Goal: Transaction & Acquisition: Purchase product/service

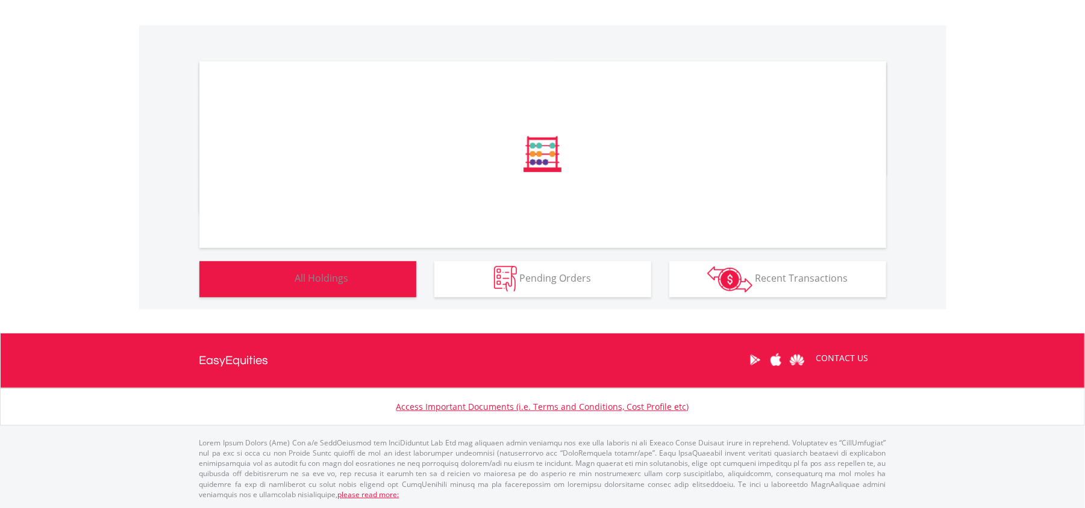
click at [314, 272] on span "All Holdings" at bounding box center [322, 278] width 54 height 13
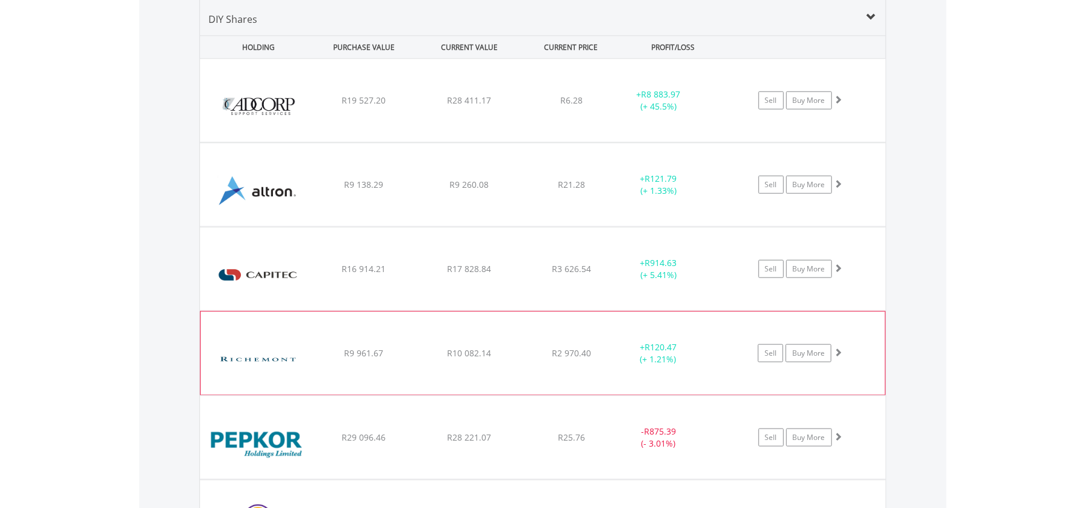
scroll to position [893, 0]
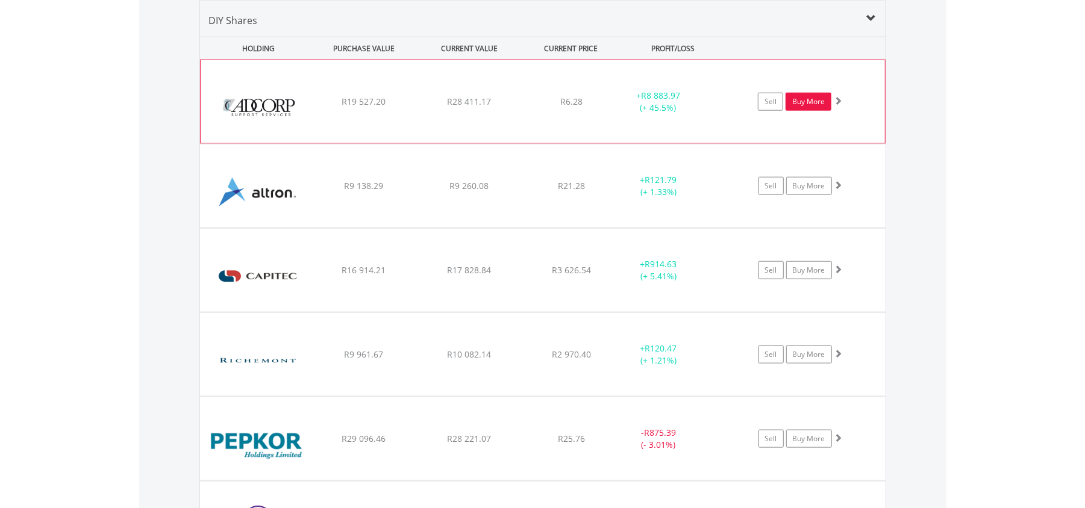
click at [812, 102] on link "Buy More" at bounding box center [809, 102] width 46 height 18
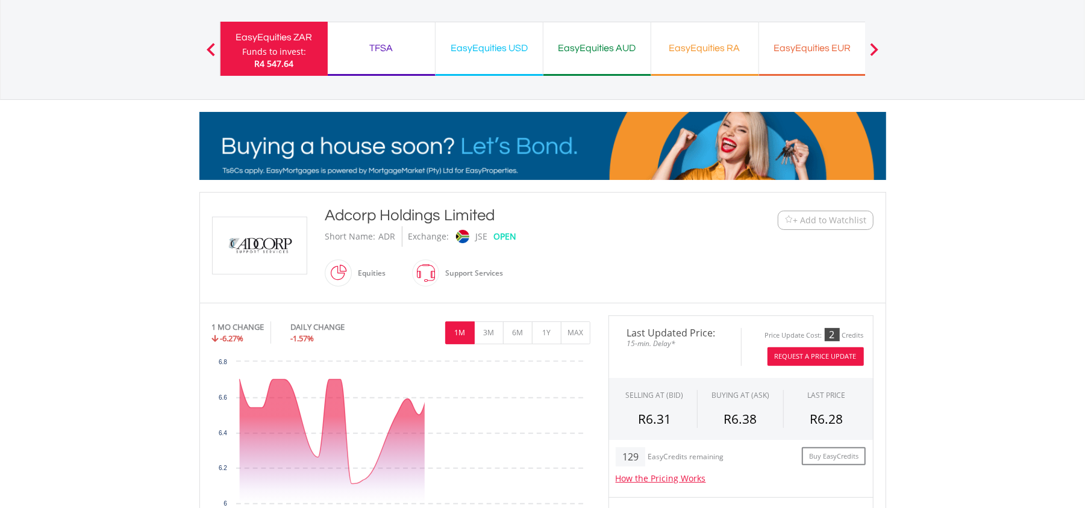
scroll to position [160, 0]
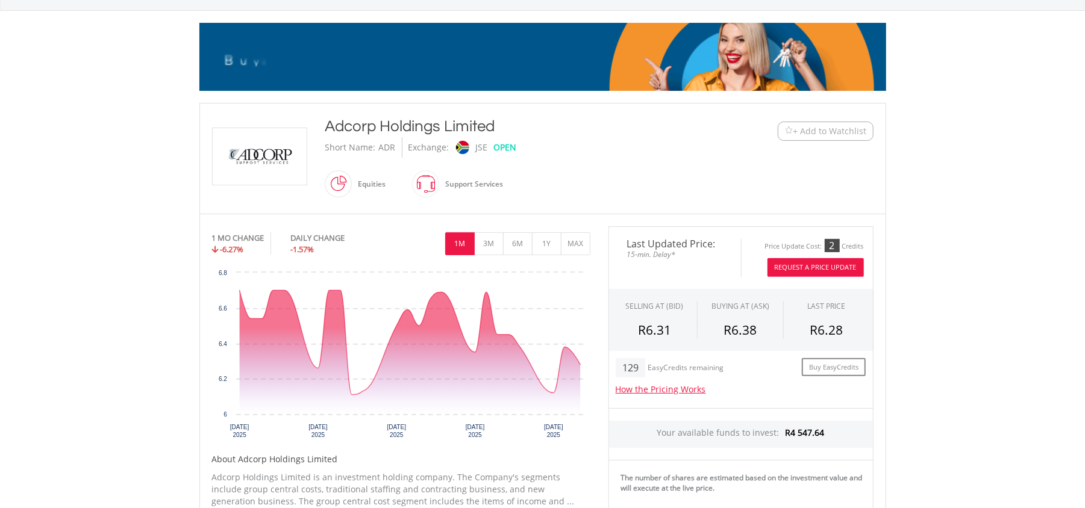
click at [819, 265] on button "Request A Price Update" at bounding box center [815, 267] width 96 height 19
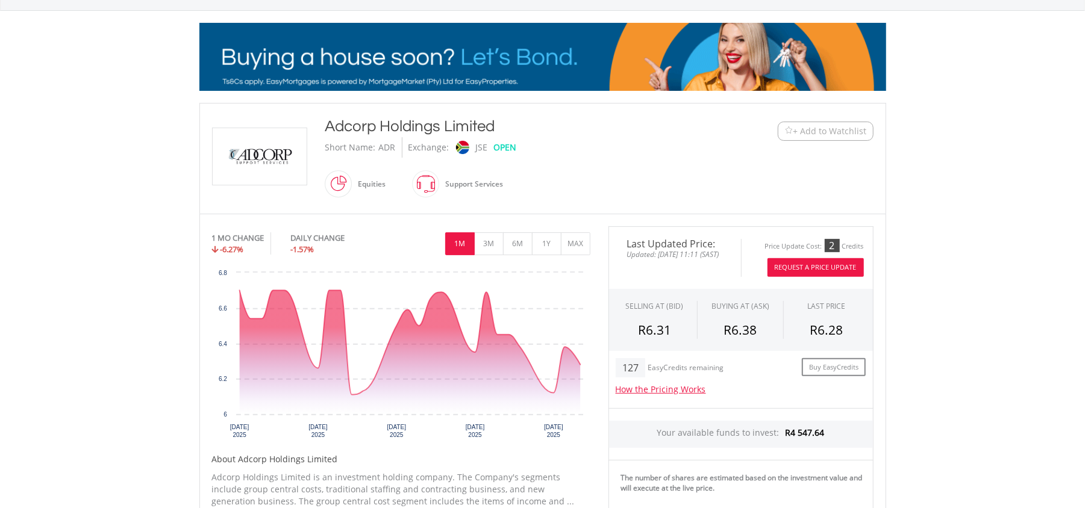
scroll to position [80, 0]
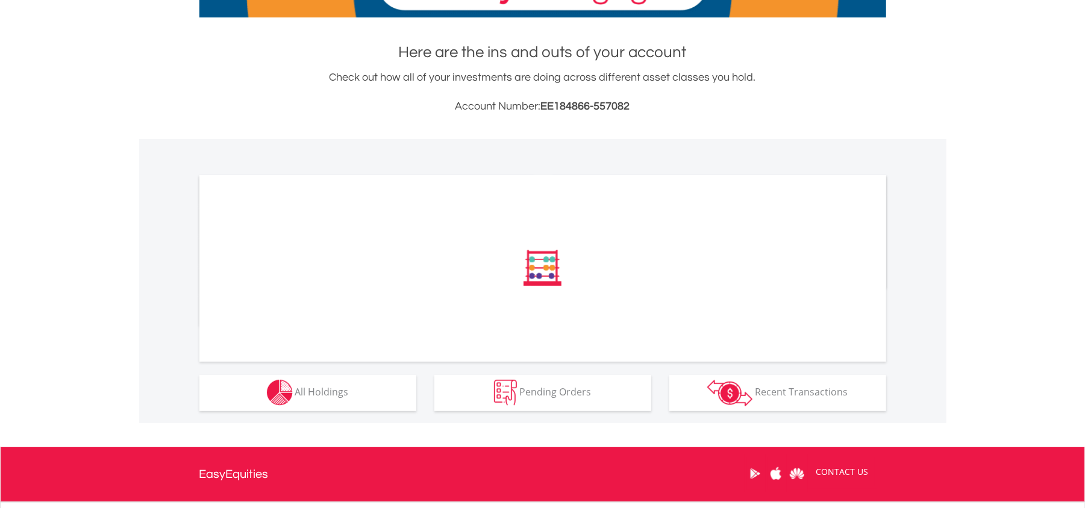
scroll to position [245, 0]
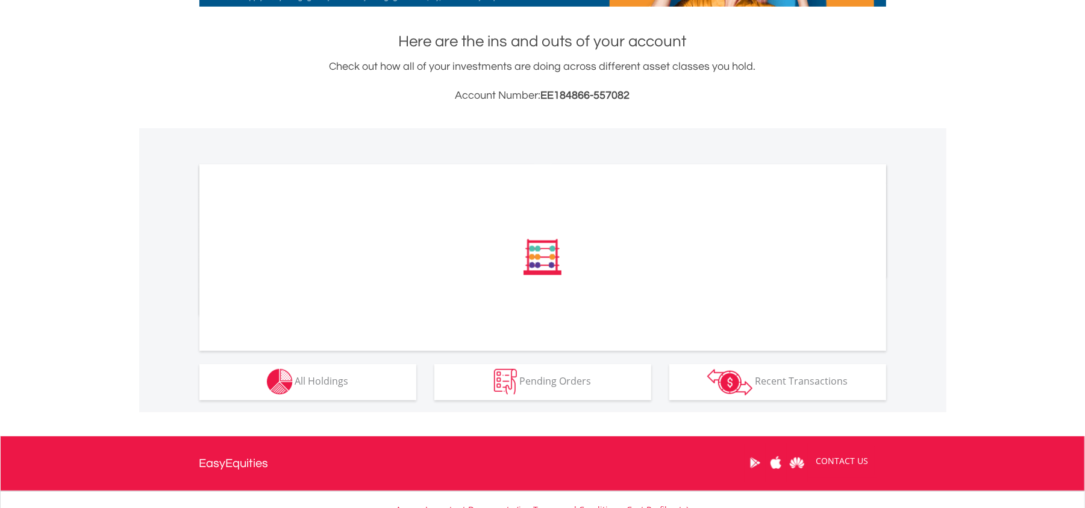
click at [372, 401] on div "﻿ Distribution Current Value Show All" at bounding box center [542, 270] width 807 height 284
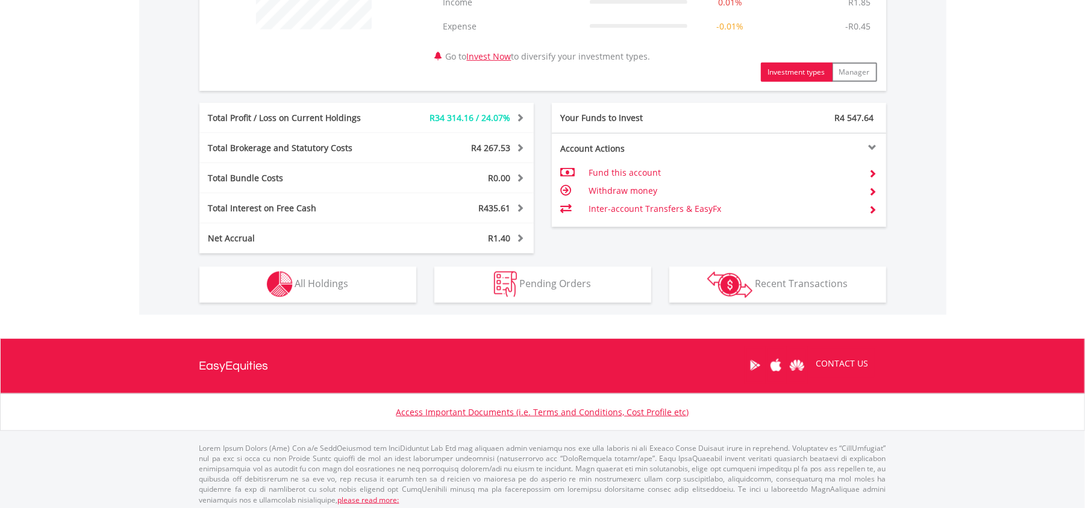
scroll to position [559, 0]
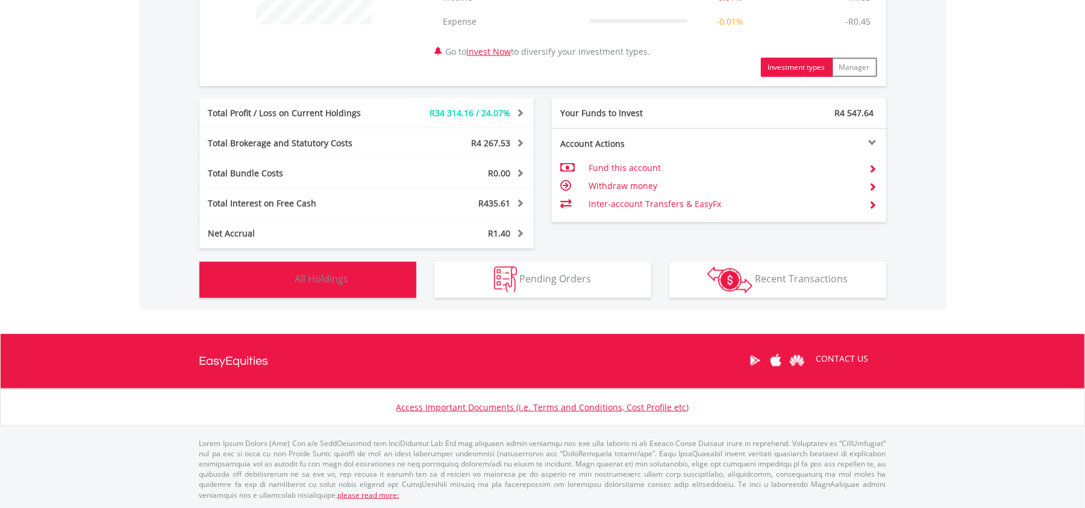
click at [372, 286] on button "Holdings All Holdings" at bounding box center [307, 280] width 217 height 36
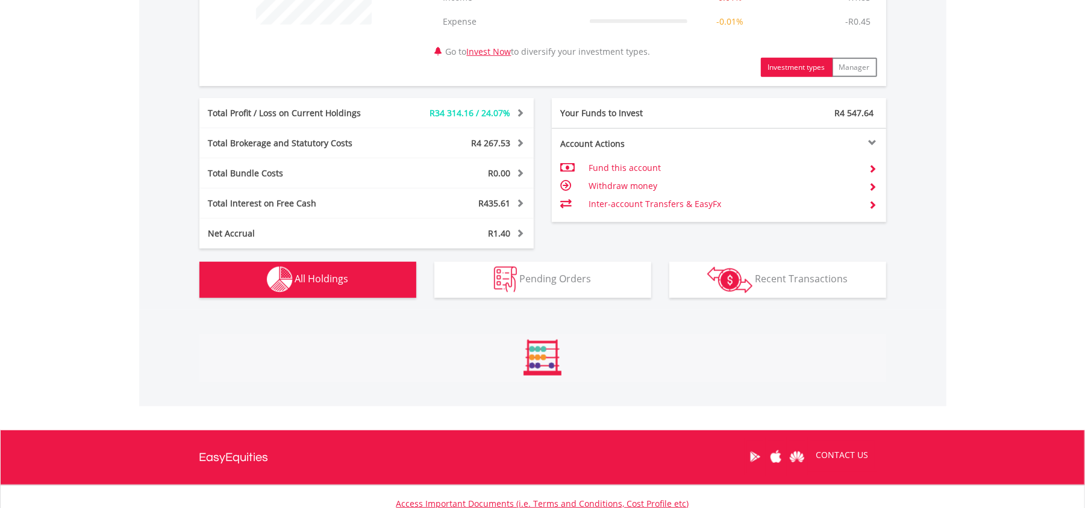
click at [482, 107] on span "R34 314.16 / 24.07%" at bounding box center [470, 112] width 81 height 11
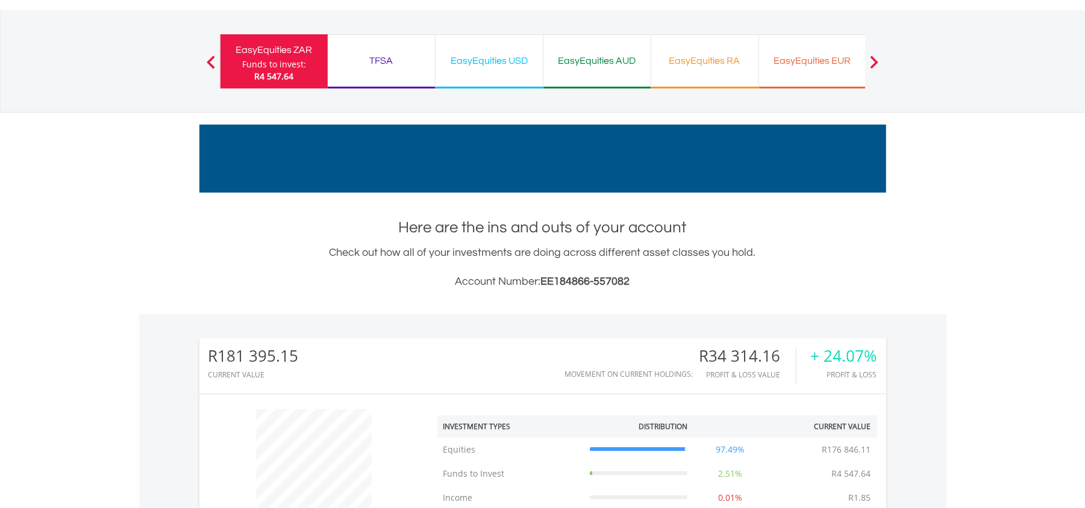
scroll to position [0, 0]
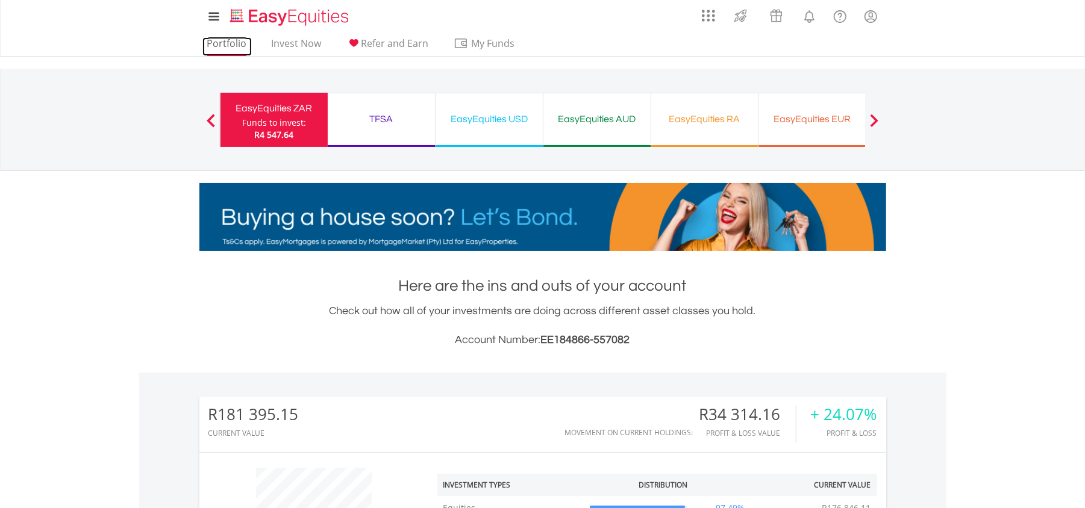
click at [236, 46] on link "Portfolio" at bounding box center [226, 46] width 49 height 19
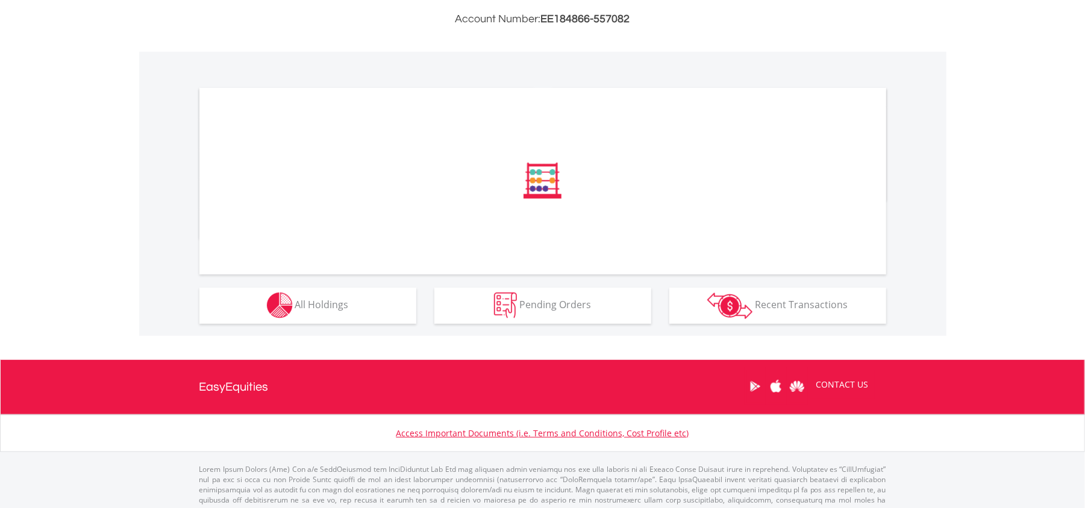
scroll to position [321, 0]
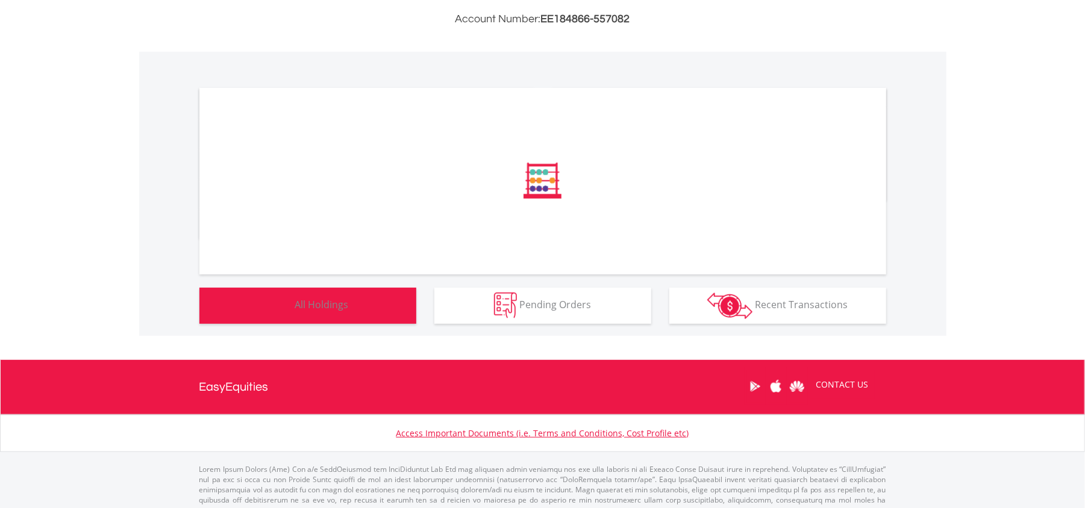
click at [348, 320] on button "Holdings All Holdings" at bounding box center [307, 306] width 217 height 36
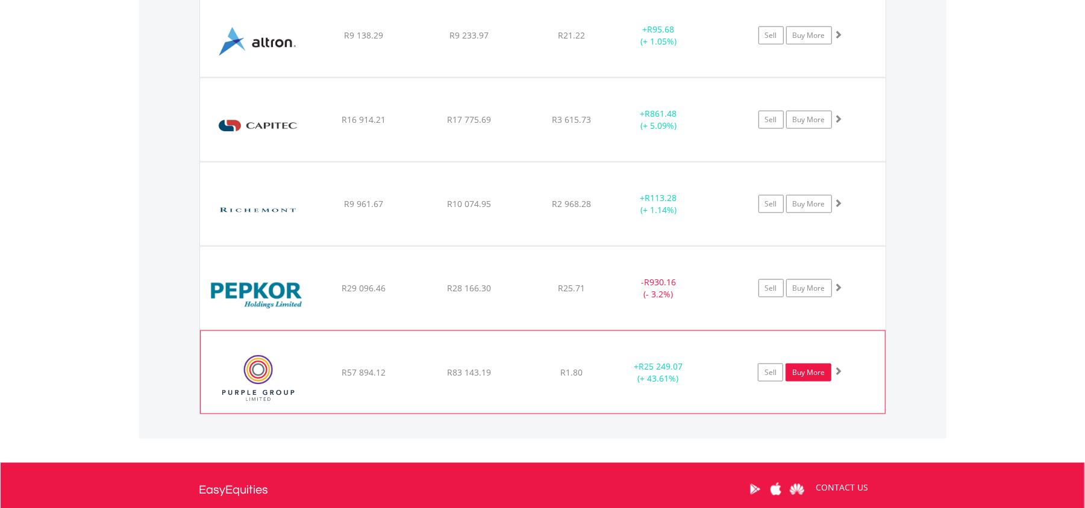
scroll to position [974, 0]
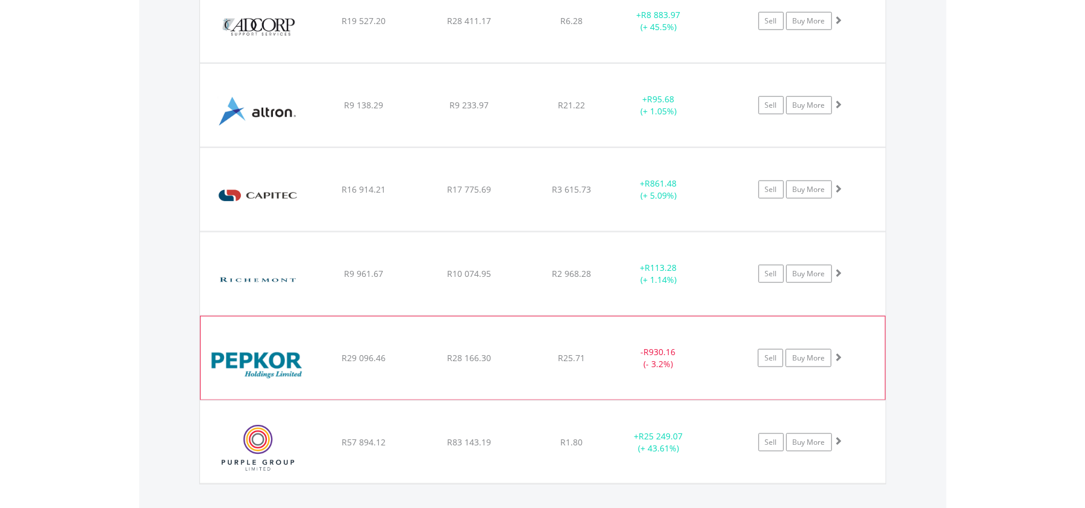
drag, startPoint x: 673, startPoint y: 370, endPoint x: 642, endPoint y: 355, distance: 34.2
click at [642, 355] on div "- R930.16 (- 3.2%)" at bounding box center [658, 358] width 90 height 24
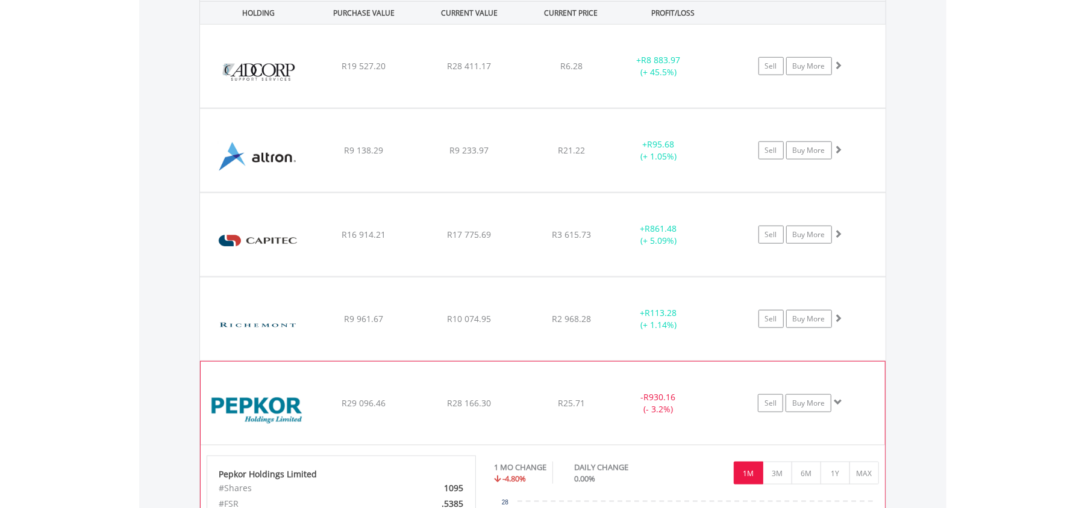
scroll to position [1054, 0]
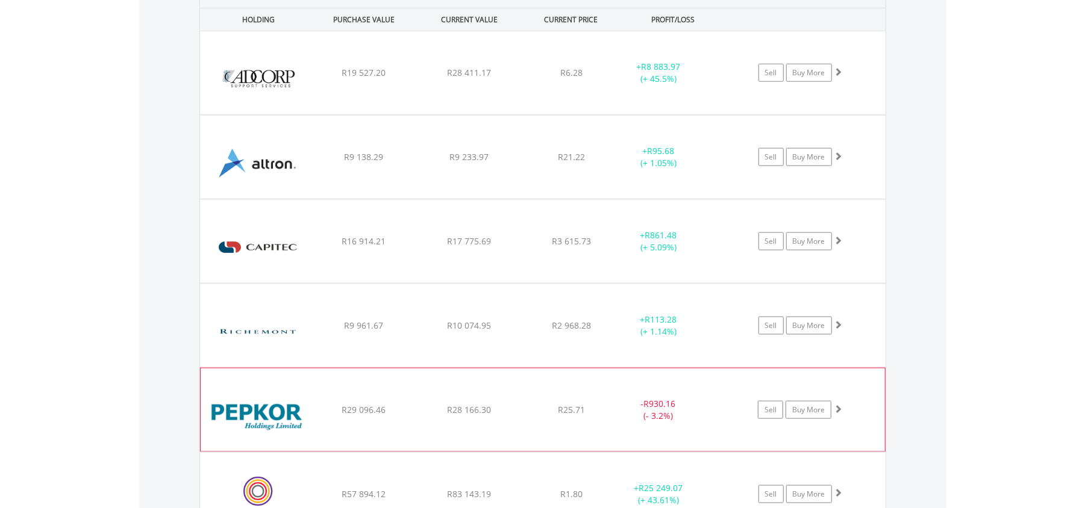
scroll to position [893, 0]
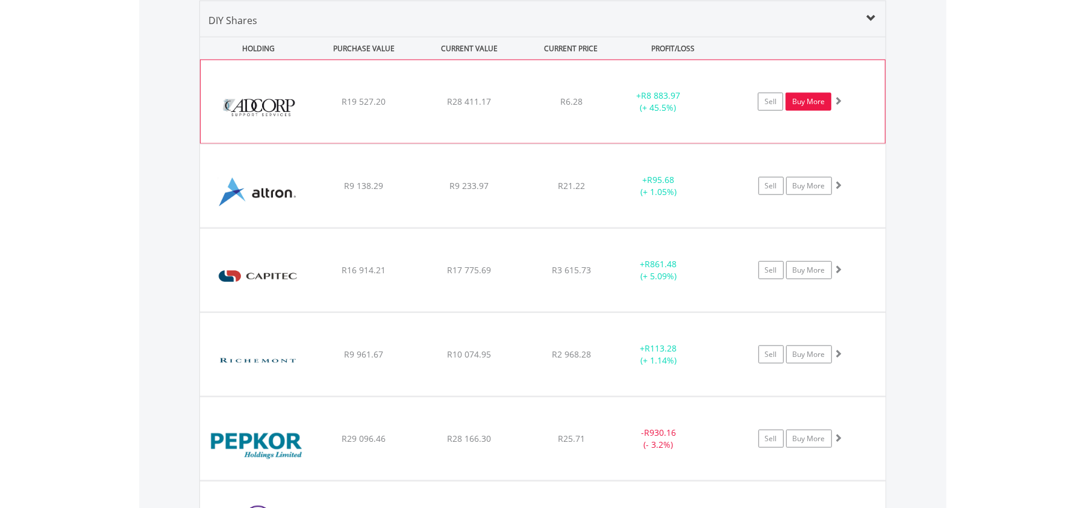
click at [818, 101] on link "Buy More" at bounding box center [809, 102] width 46 height 18
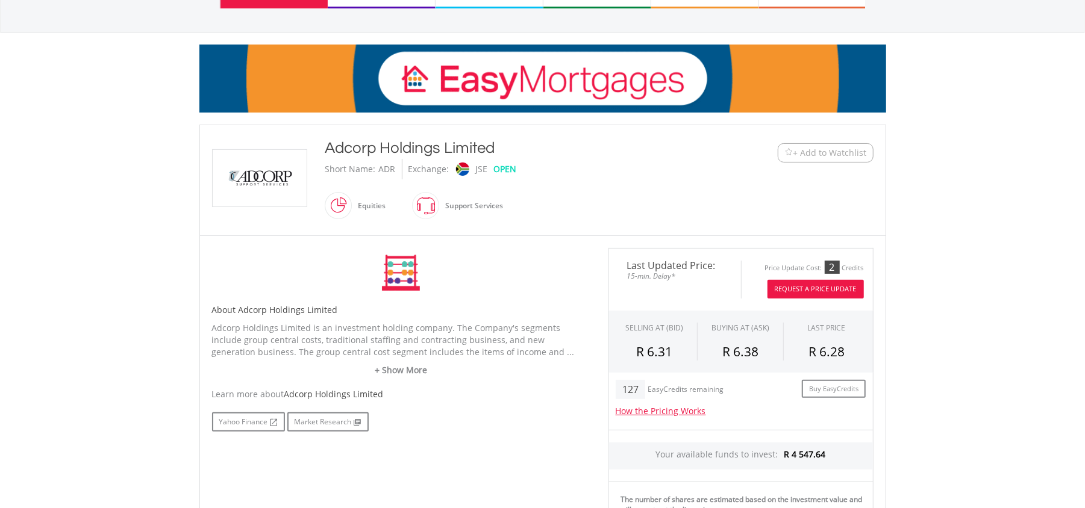
scroll to position [160, 0]
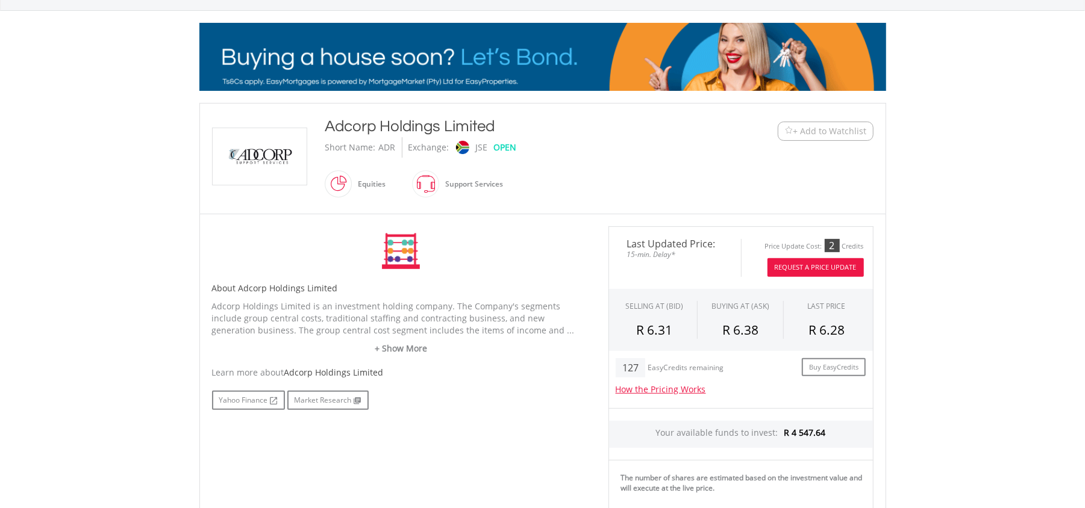
click at [810, 266] on button "Request A Price Update" at bounding box center [815, 267] width 96 height 19
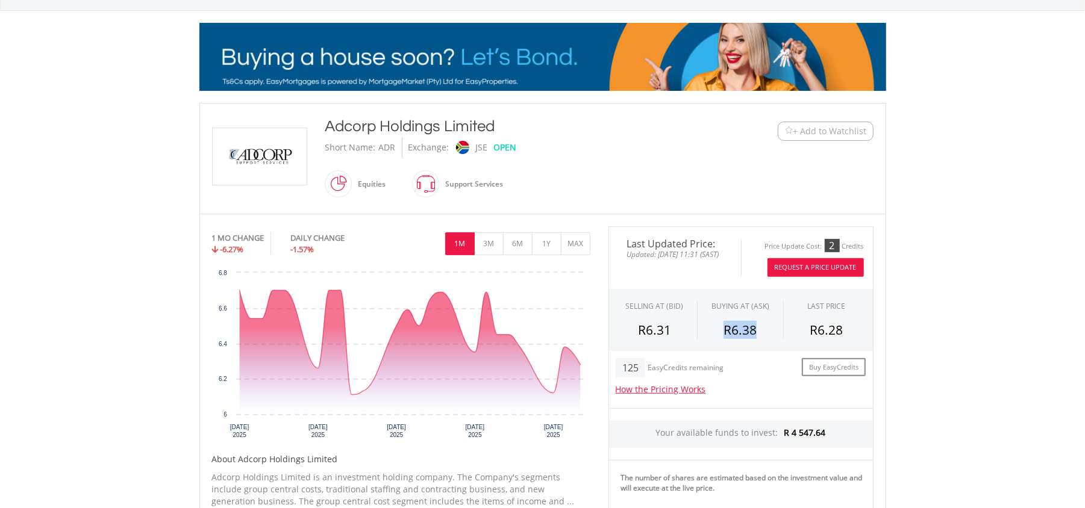
drag, startPoint x: 758, startPoint y: 324, endPoint x: 730, endPoint y: 335, distance: 30.0
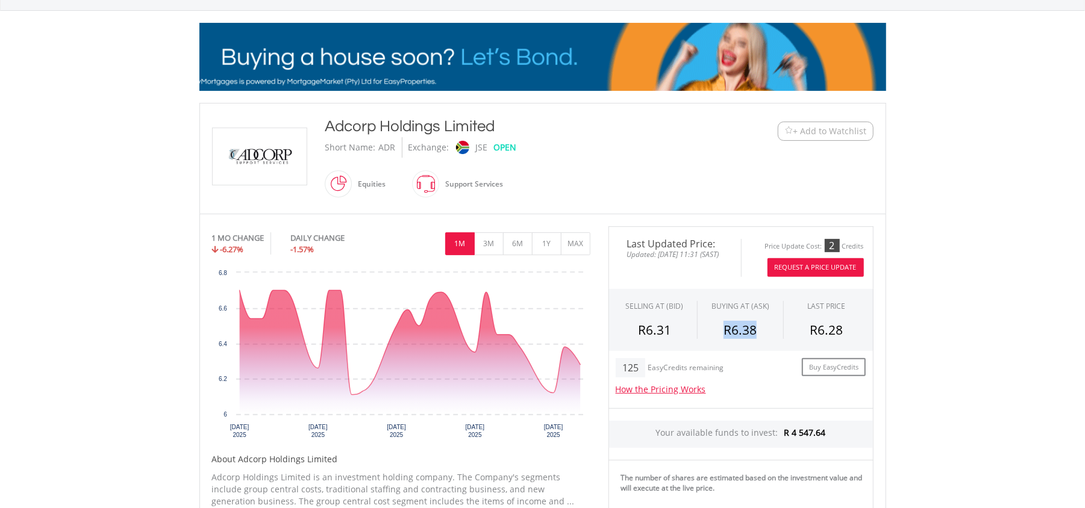
click at [728, 336] on div "R6.38" at bounding box center [740, 330] width 67 height 18
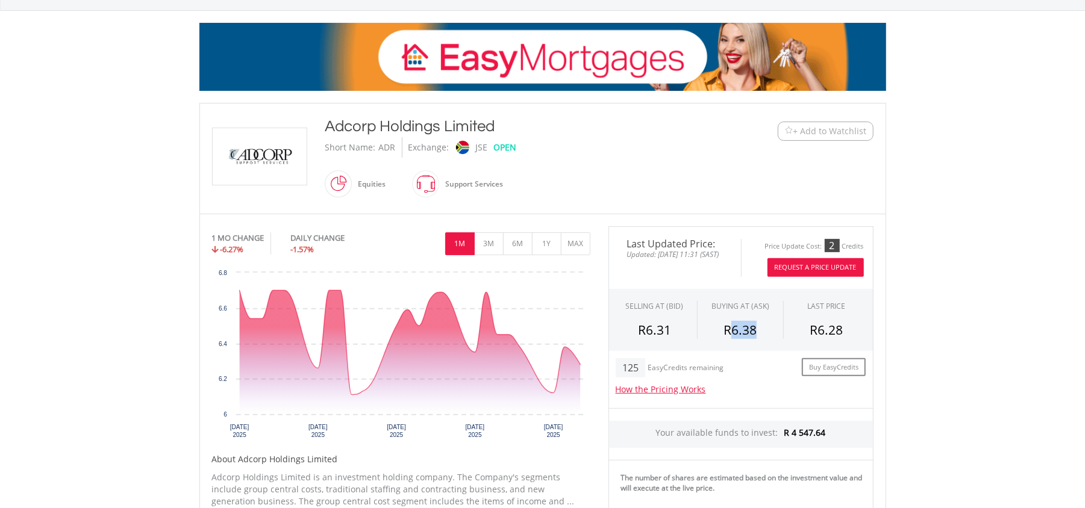
click at [736, 333] on span "R6.38" at bounding box center [740, 330] width 33 height 17
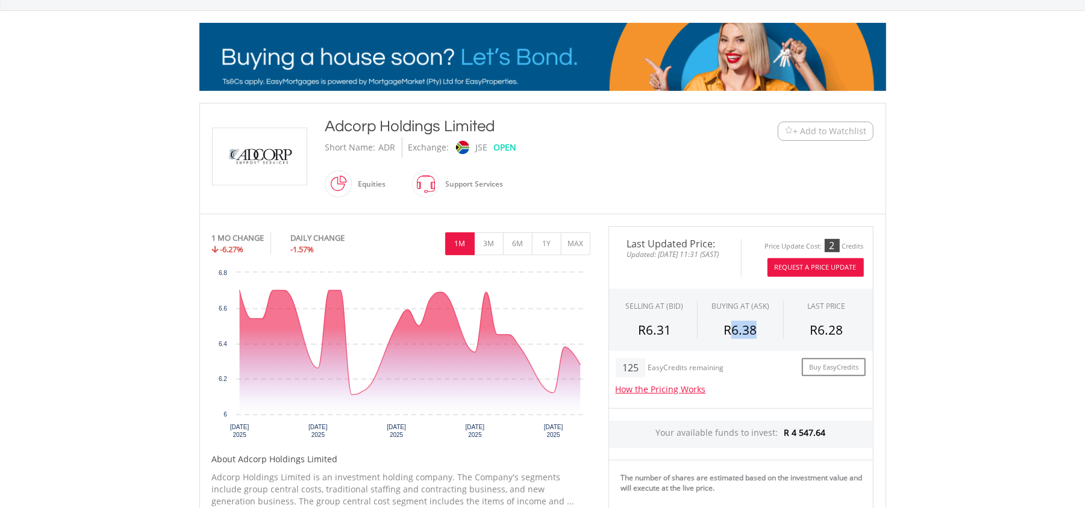
click at [752, 328] on span "R6.38" at bounding box center [740, 330] width 33 height 17
drag, startPoint x: 671, startPoint y: 338, endPoint x: 639, endPoint y: 346, distance: 32.9
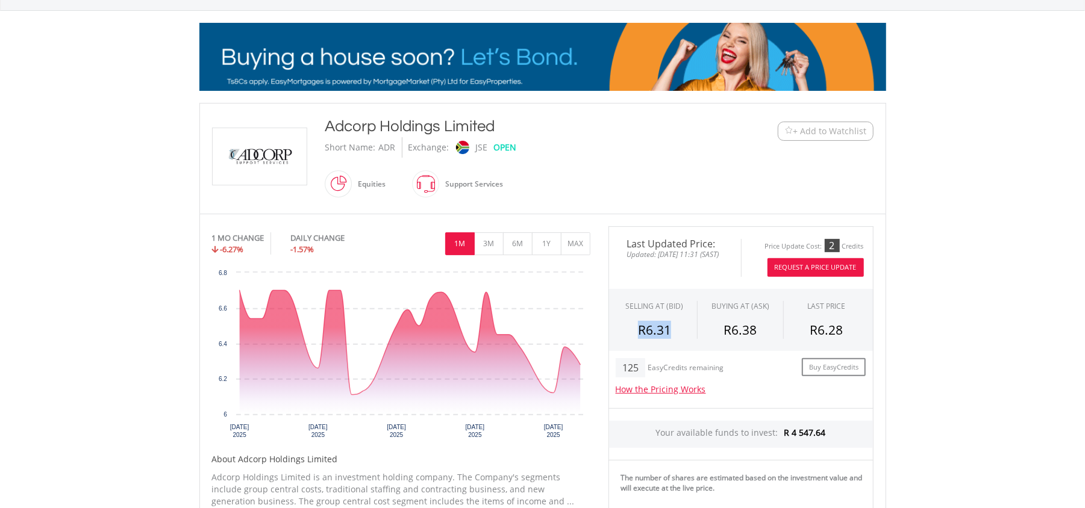
click at [639, 346] on div "SELLING AT (BID) BUYING AT (ASK) LAST PRICE R6.31 R6.38 R6.28" at bounding box center [740, 320] width 265 height 63
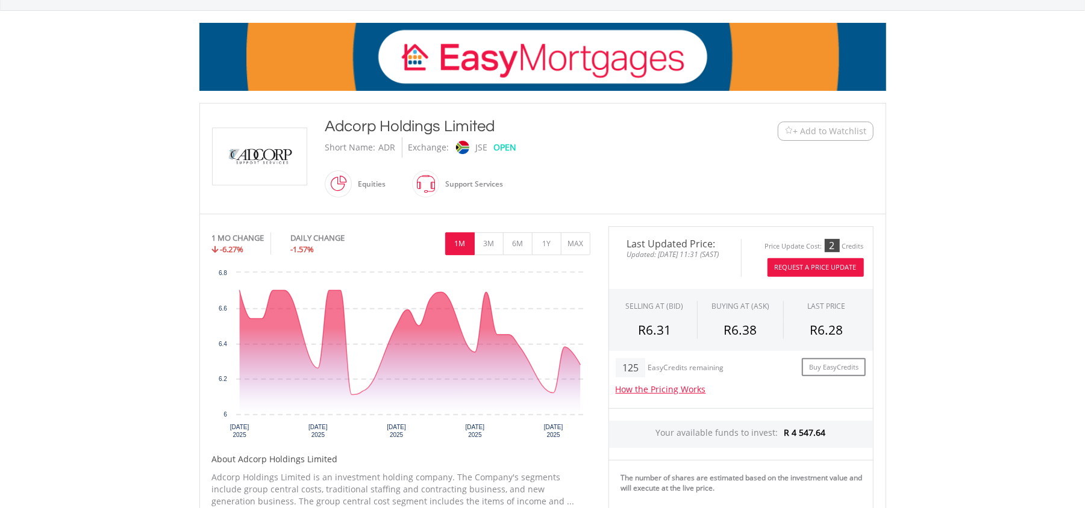
click at [751, 319] on div "BUYING AT (ASK)" at bounding box center [741, 311] width 86 height 20
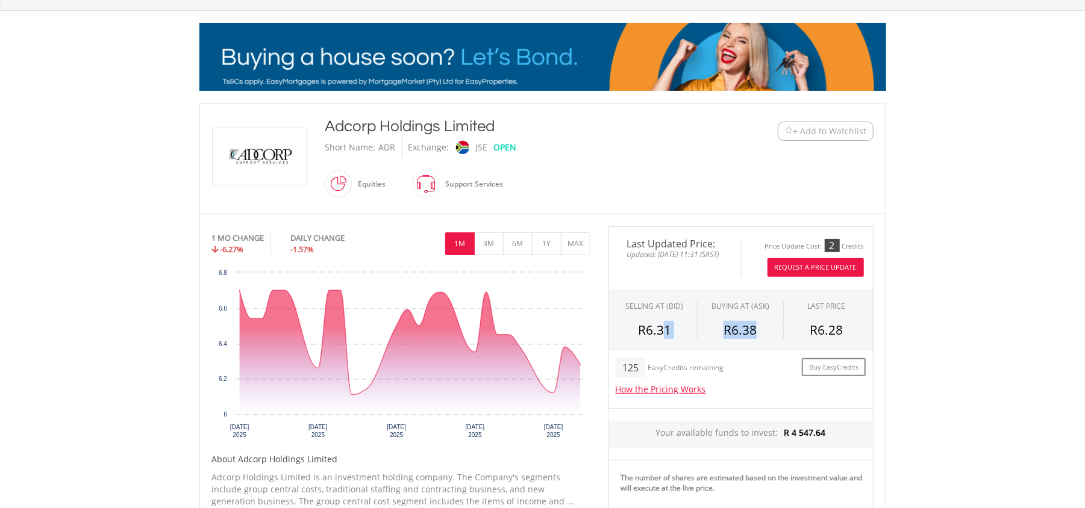
drag, startPoint x: 759, startPoint y: 324, endPoint x: 659, endPoint y: 339, distance: 101.0
click at [660, 339] on div "R6.31 R6.38 R6.28" at bounding box center [741, 330] width 258 height 18
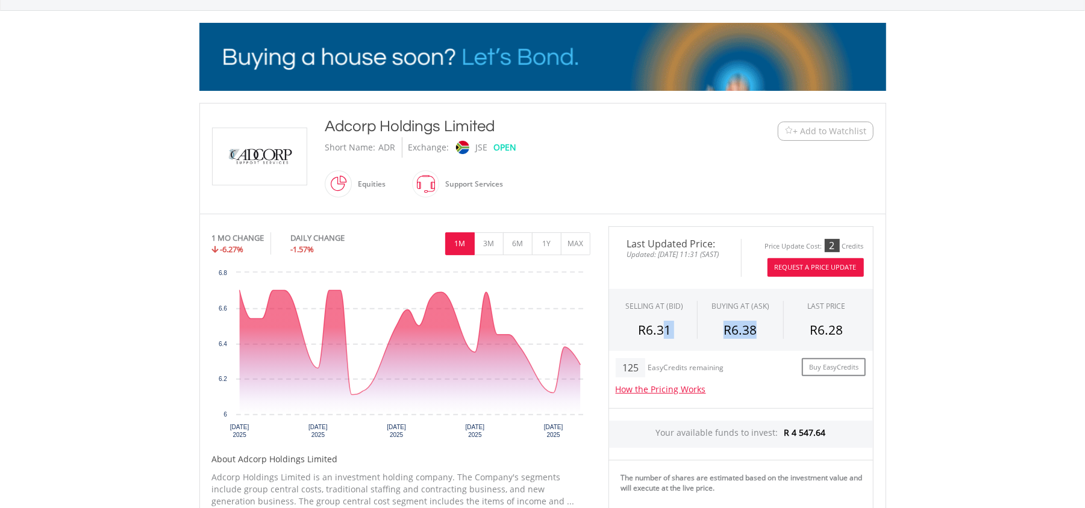
click at [733, 337] on span "R6.38" at bounding box center [740, 330] width 33 height 17
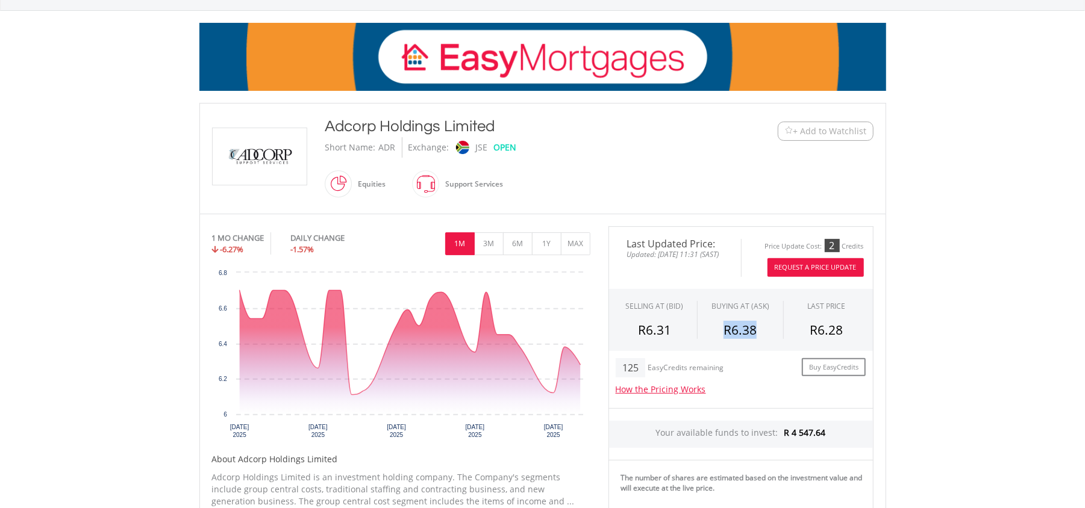
drag, startPoint x: 755, startPoint y: 331, endPoint x: 727, endPoint y: 343, distance: 30.5
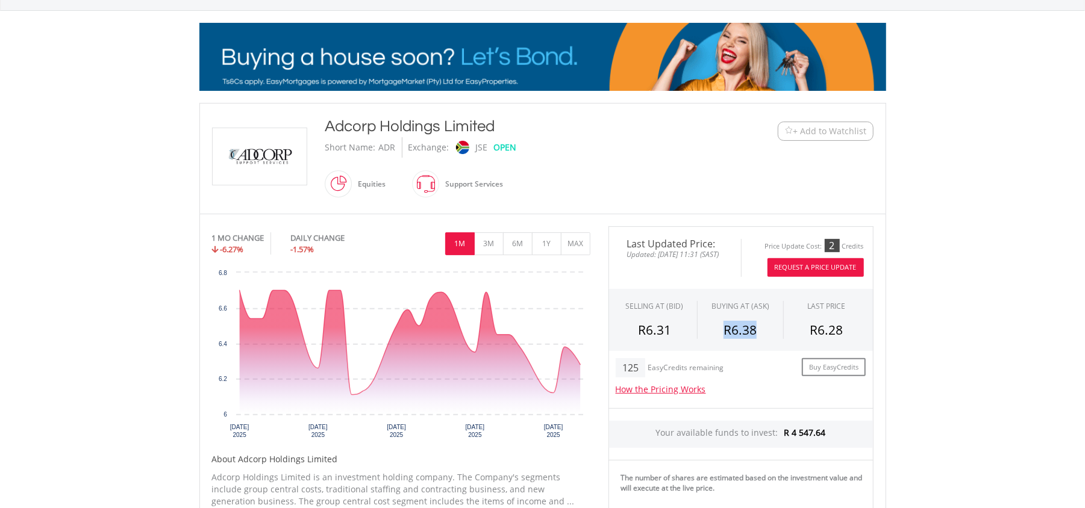
click at [727, 343] on div "SELLING AT (BID) BUYING AT (ASK) LAST PRICE R6.31 R6.38 R6.28" at bounding box center [740, 320] width 265 height 63
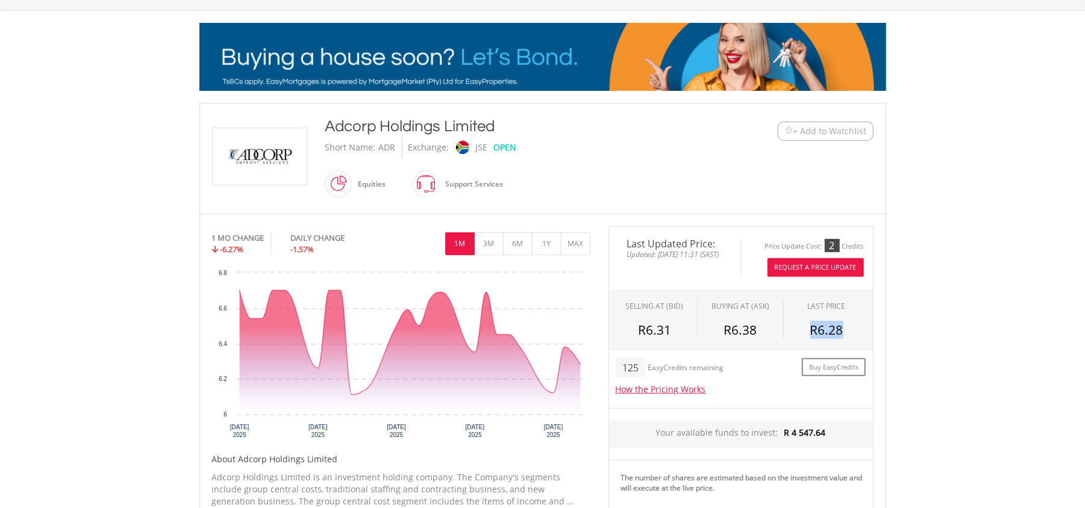
drag, startPoint x: 846, startPoint y: 329, endPoint x: 812, endPoint y: 329, distance: 34.3
click at [812, 329] on div "R6.28" at bounding box center [827, 330] width 68 height 18
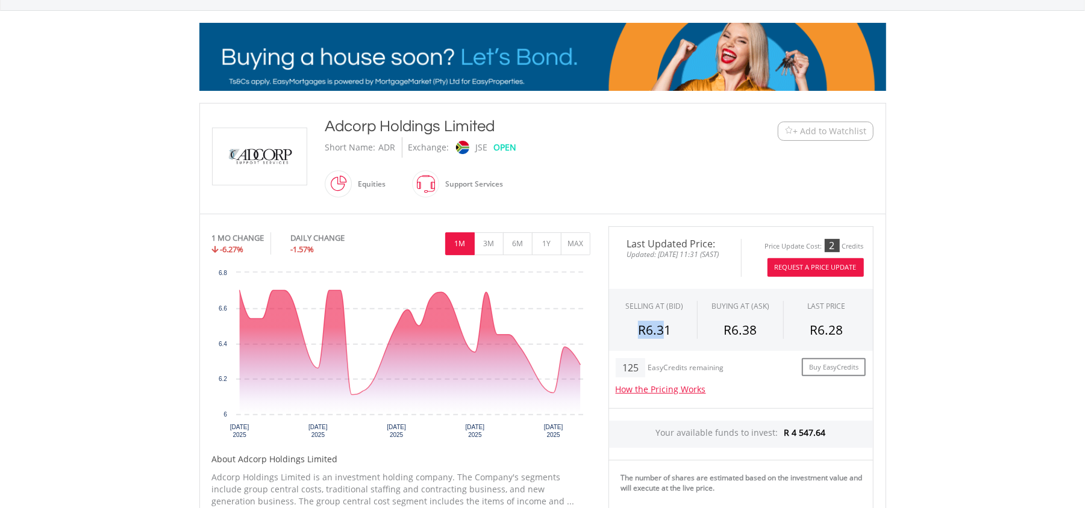
drag, startPoint x: 666, startPoint y: 330, endPoint x: 642, endPoint y: 339, distance: 25.5
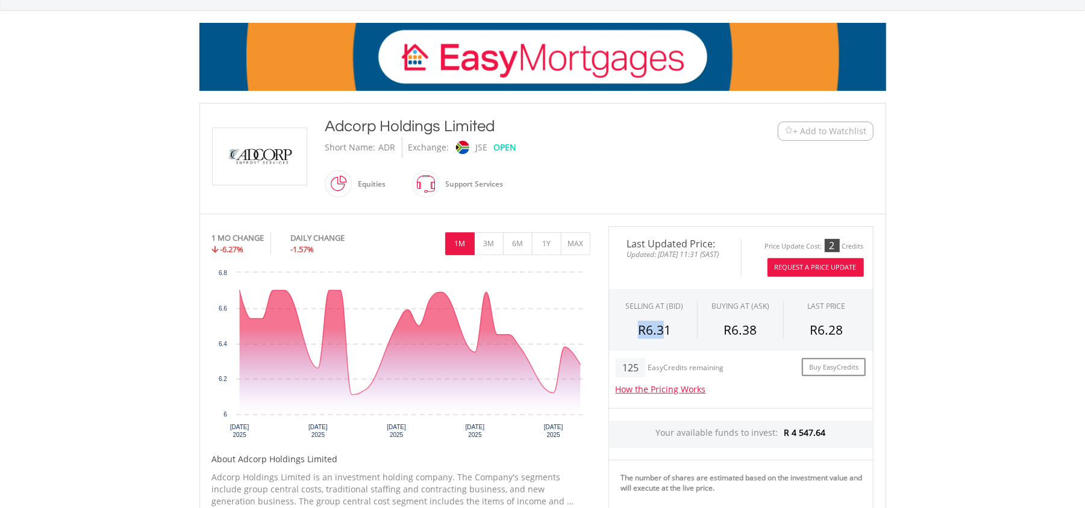
click at [642, 339] on span "R6.31" at bounding box center [654, 330] width 33 height 17
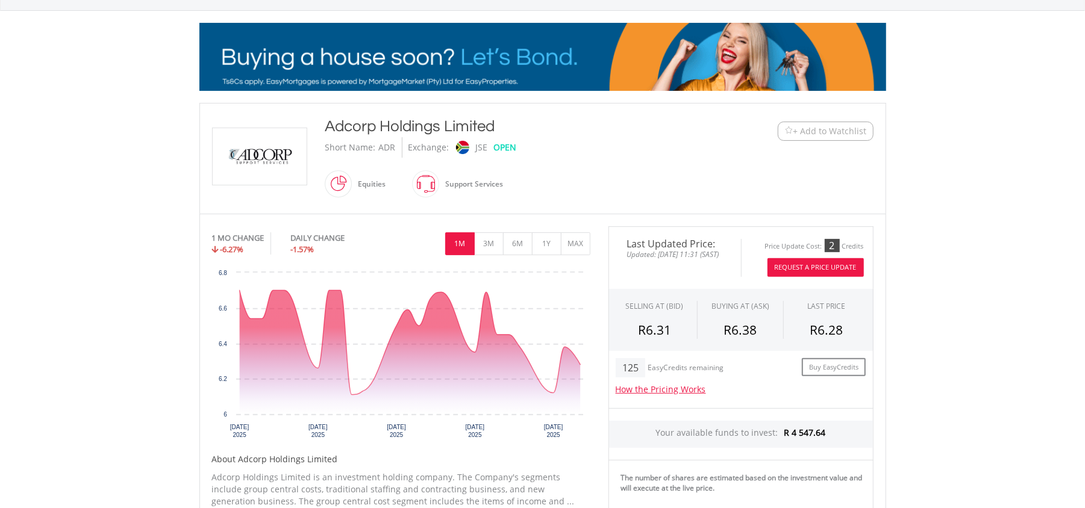
click at [678, 336] on div "R6.31" at bounding box center [654, 330] width 67 height 18
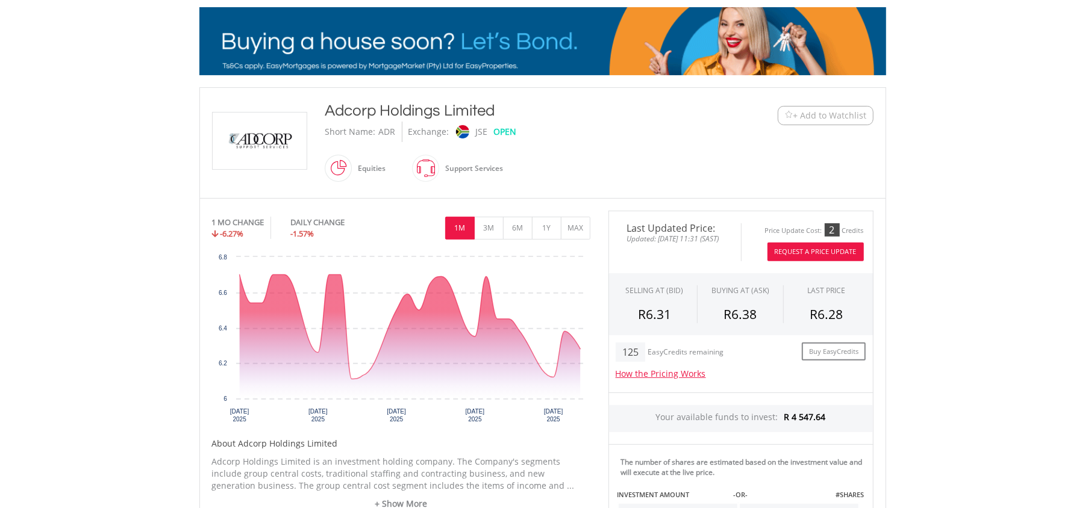
scroll to position [0, 0]
